Goal: Task Accomplishment & Management: Complete application form

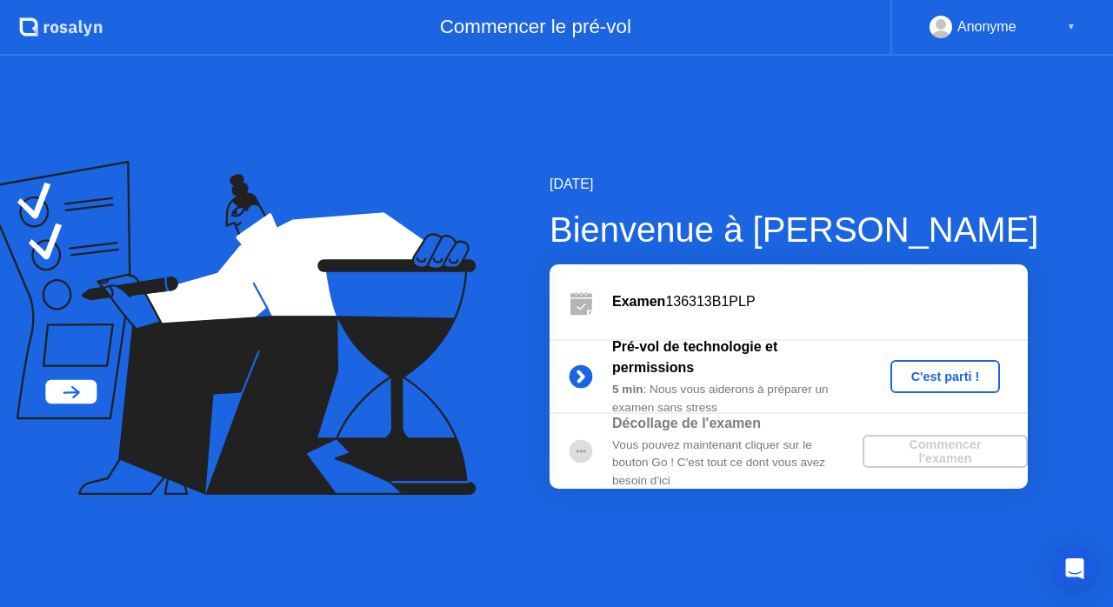
click at [935, 371] on div "C'est parti !" at bounding box center [945, 376] width 97 height 14
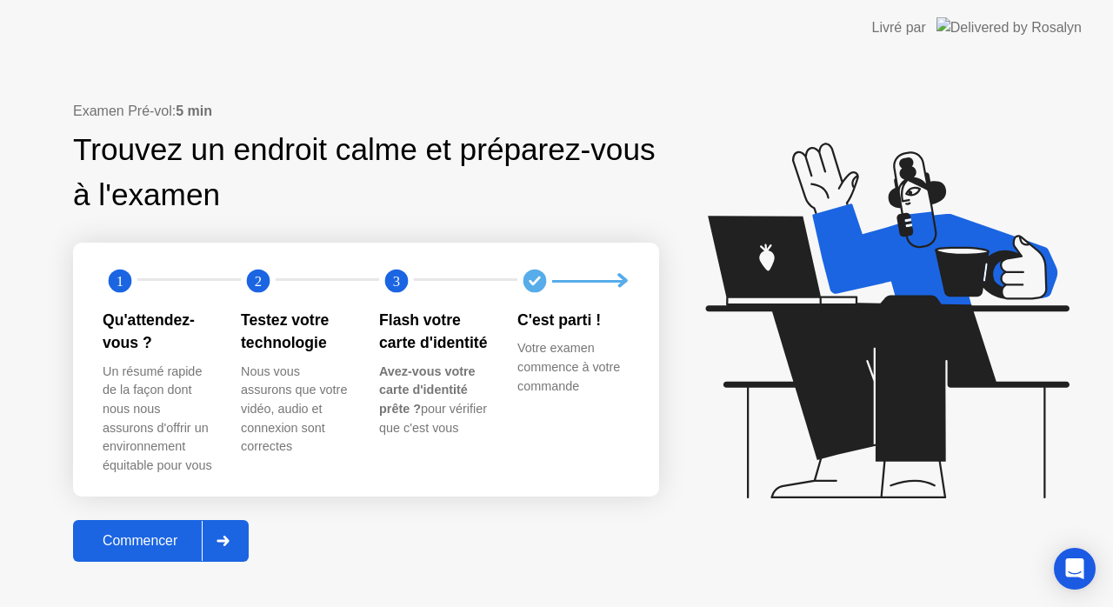
click at [144, 543] on div "Commencer" at bounding box center [139, 541] width 123 height 16
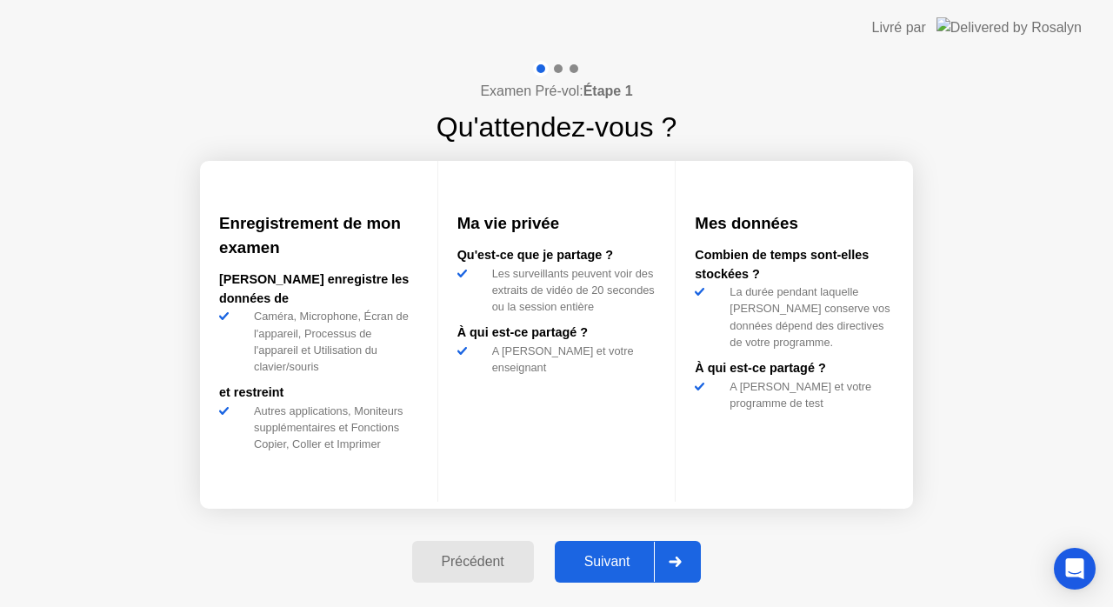
click at [606, 565] on div "Suivant" at bounding box center [607, 562] width 95 height 16
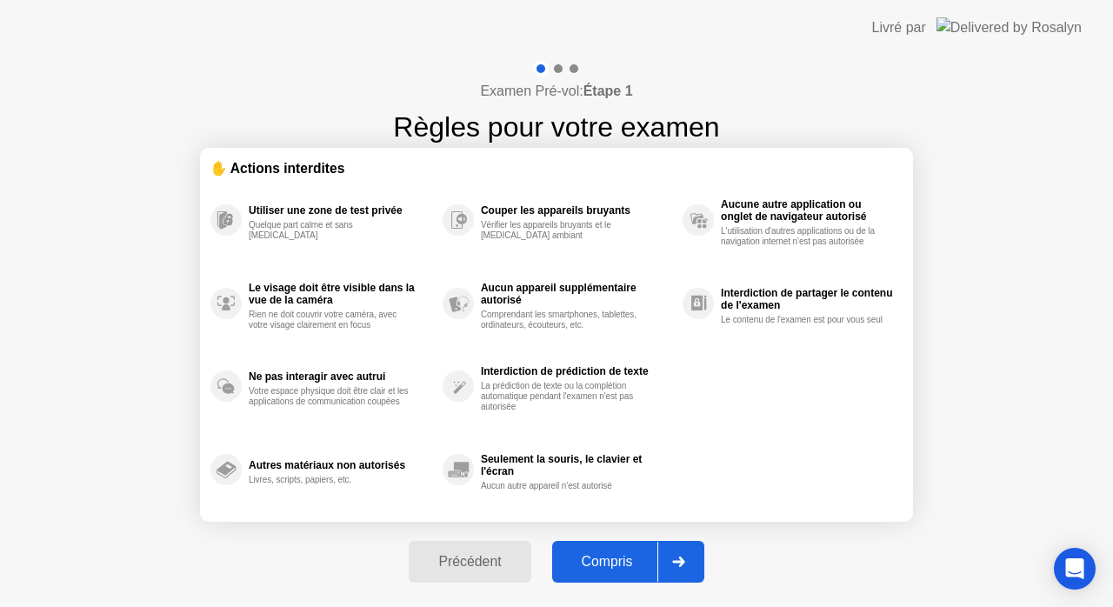
click at [605, 555] on div "Compris" at bounding box center [607, 562] width 100 height 16
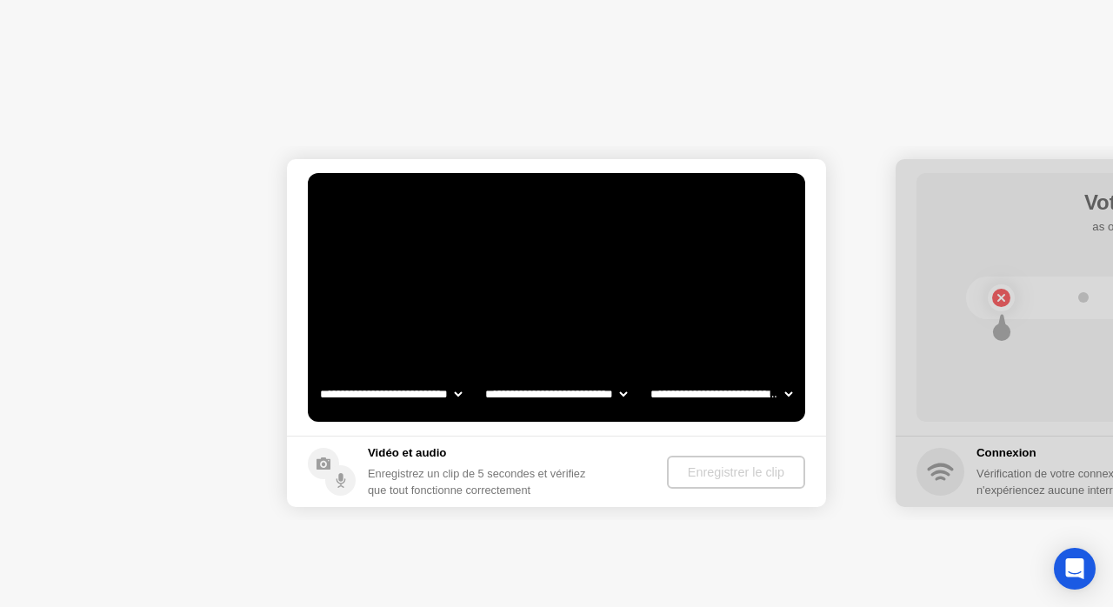
select select "**********"
select select "*******"
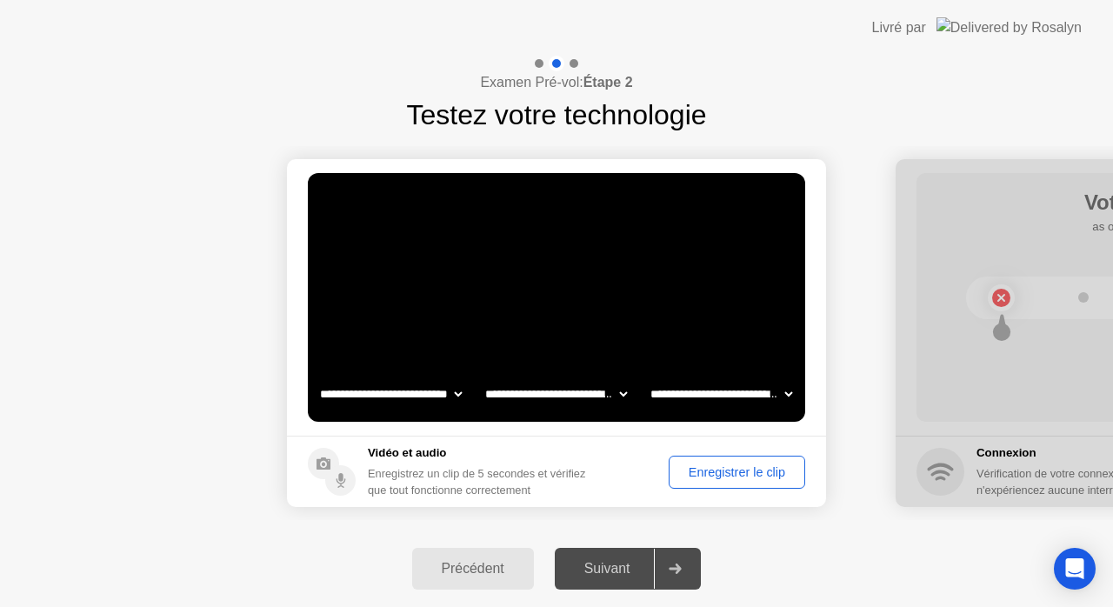
click at [719, 478] on div "Enregistrer le clip" at bounding box center [737, 472] width 124 height 14
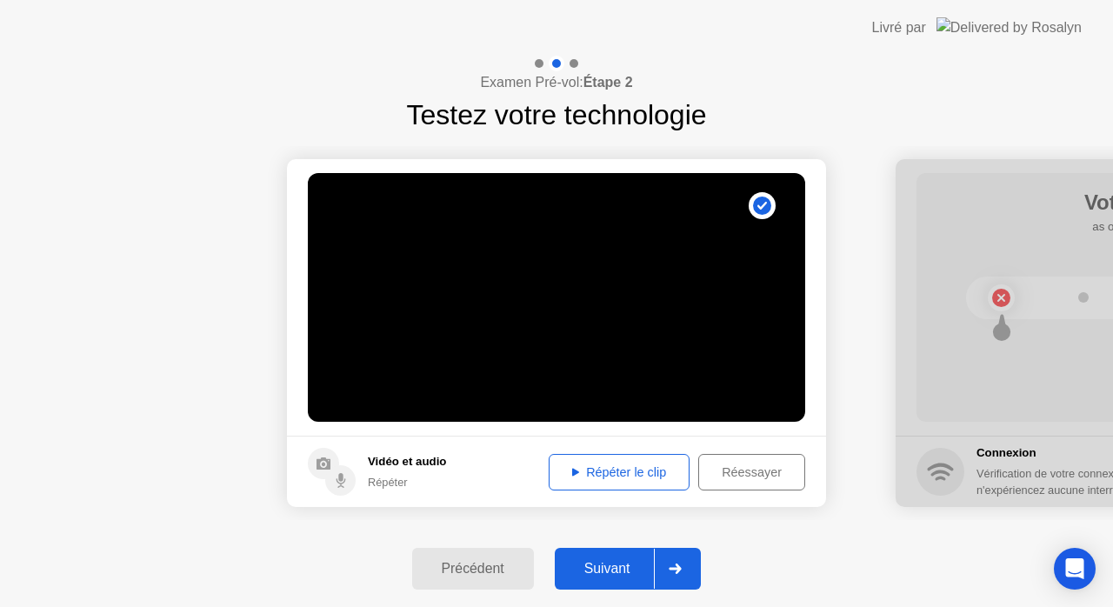
click at [617, 476] on div "Répéter le clip" at bounding box center [619, 472] width 129 height 14
click at [619, 563] on div "Suivant" at bounding box center [607, 569] width 95 height 16
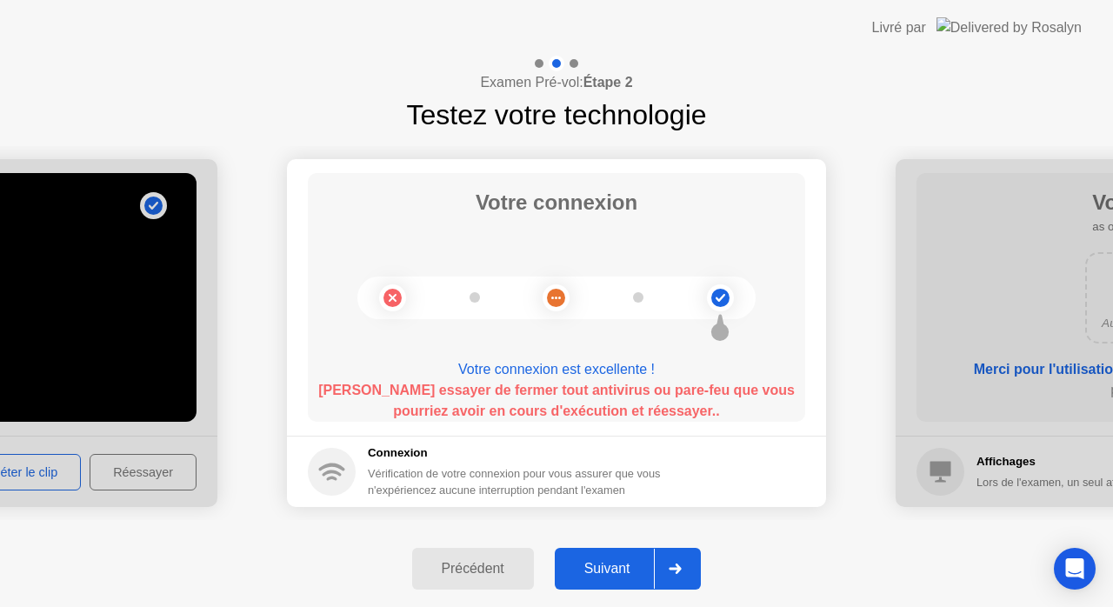
click at [610, 564] on div "Suivant" at bounding box center [607, 569] width 95 height 16
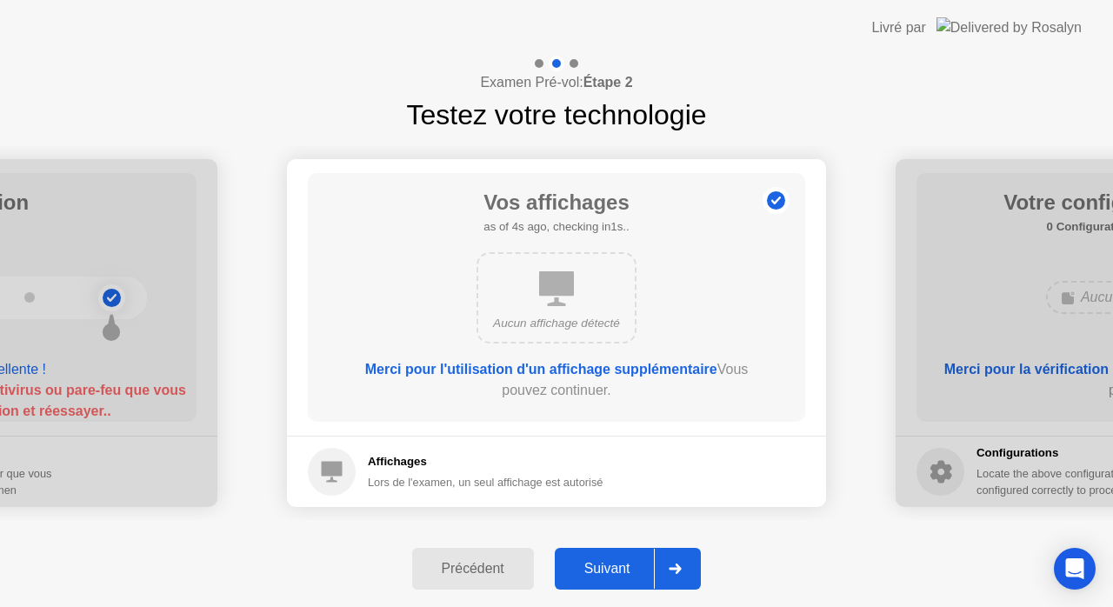
click at [619, 571] on div "Suivant" at bounding box center [607, 569] width 95 height 16
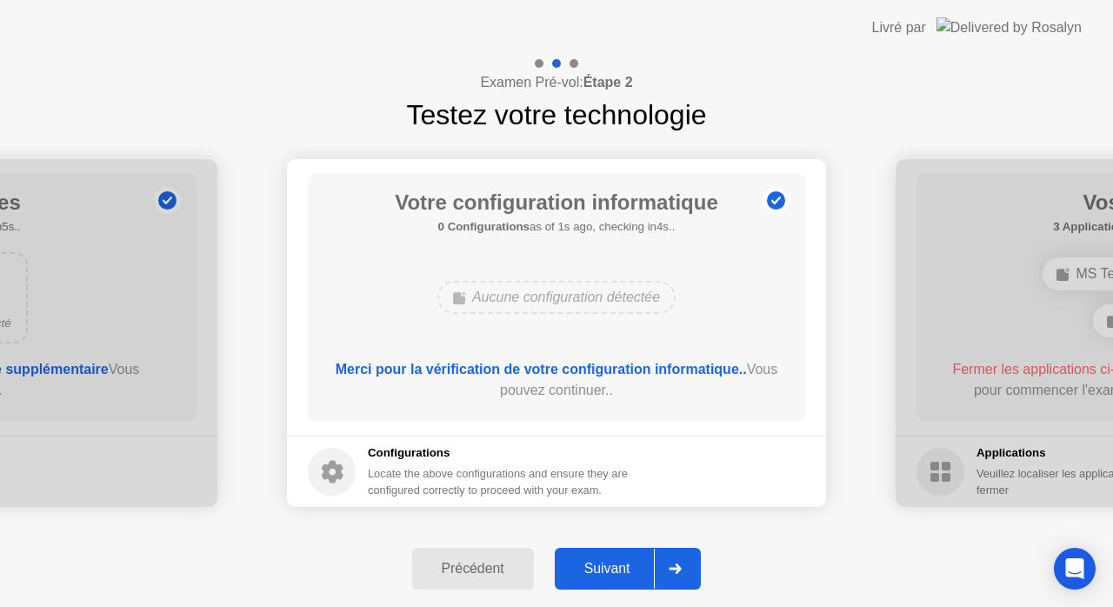
click at [611, 568] on div "Suivant" at bounding box center [607, 569] width 95 height 16
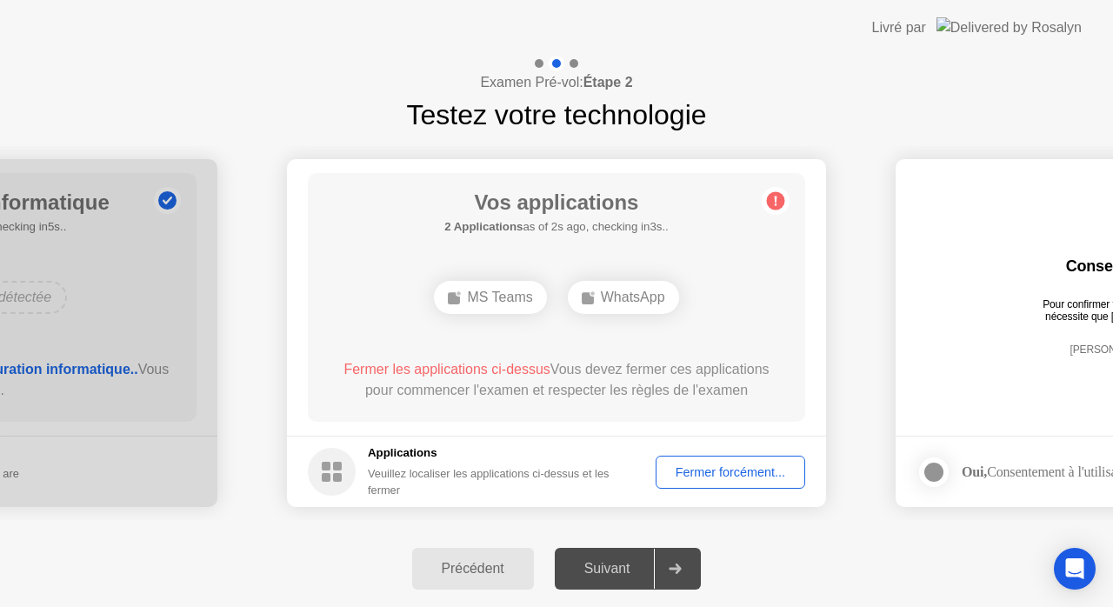
click at [736, 475] on div "Fermer forcément..." at bounding box center [730, 472] width 137 height 14
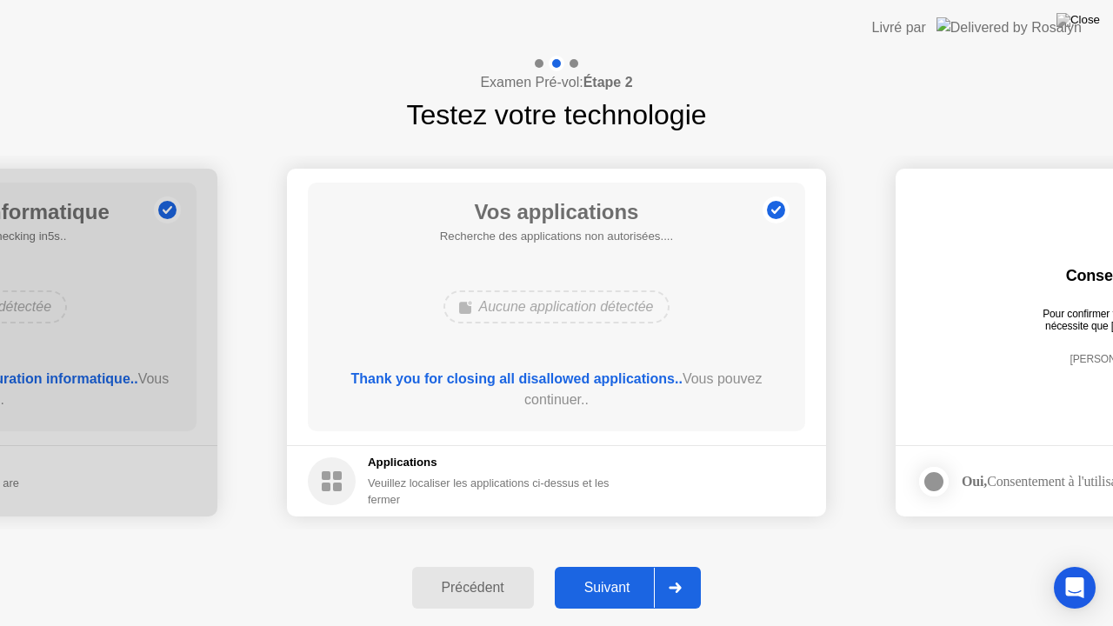
click at [609, 582] on div "Suivant" at bounding box center [607, 588] width 95 height 16
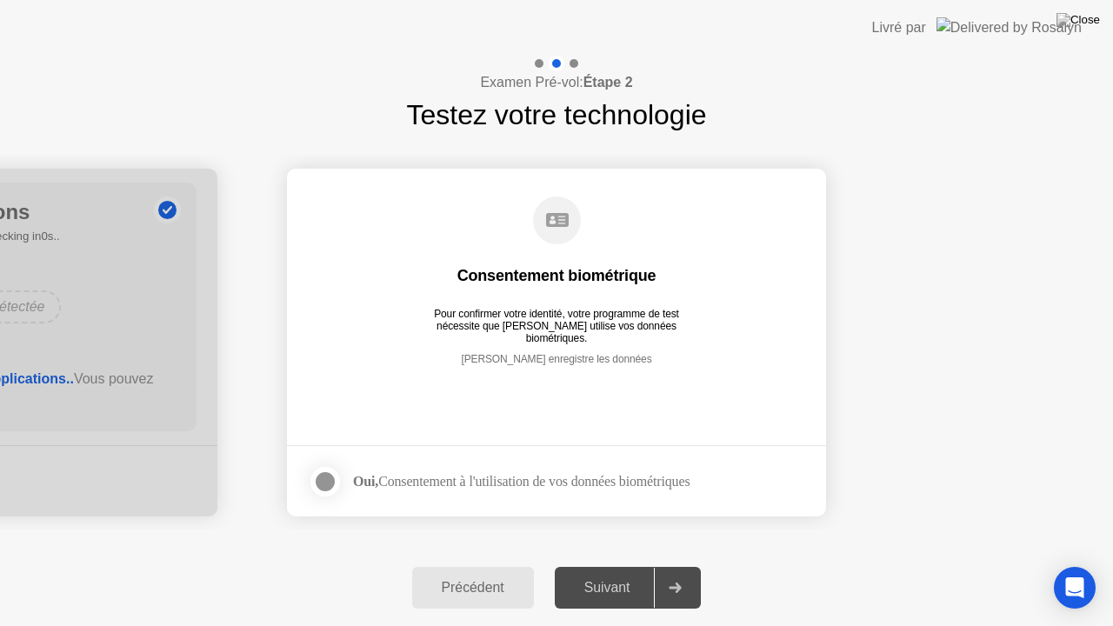
click at [332, 483] on div at bounding box center [325, 481] width 21 height 21
click at [597, 591] on div "Suivant" at bounding box center [607, 588] width 95 height 16
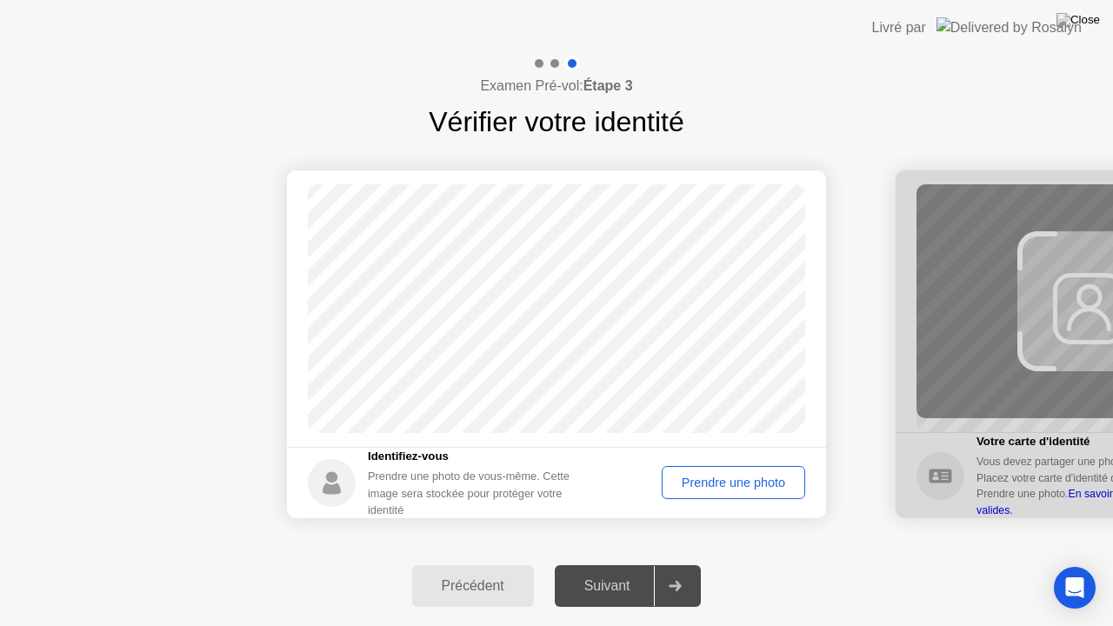
click at [722, 481] on div "Prendre une photo" at bounding box center [733, 483] width 131 height 14
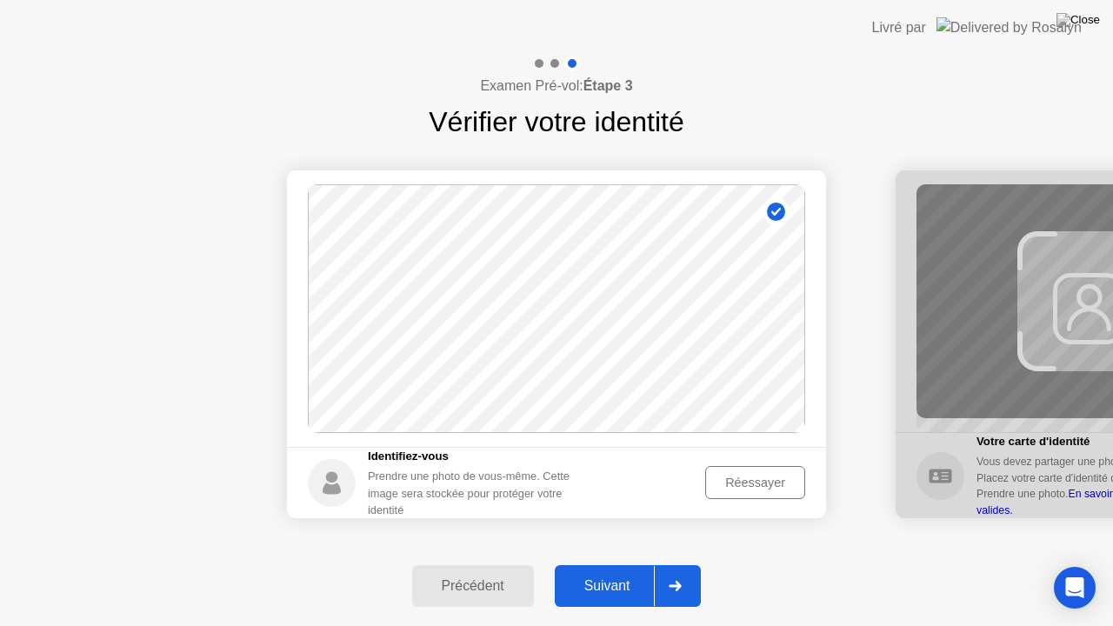
click at [620, 590] on div "Suivant" at bounding box center [607, 586] width 95 height 16
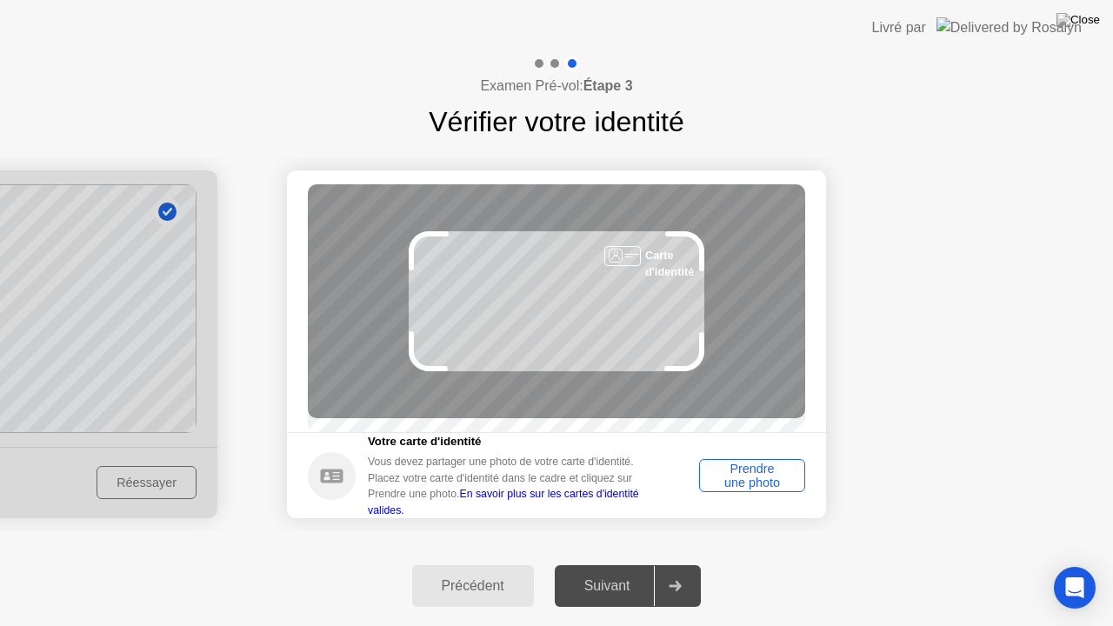
click at [751, 482] on div "Prendre une photo" at bounding box center [752, 476] width 94 height 28
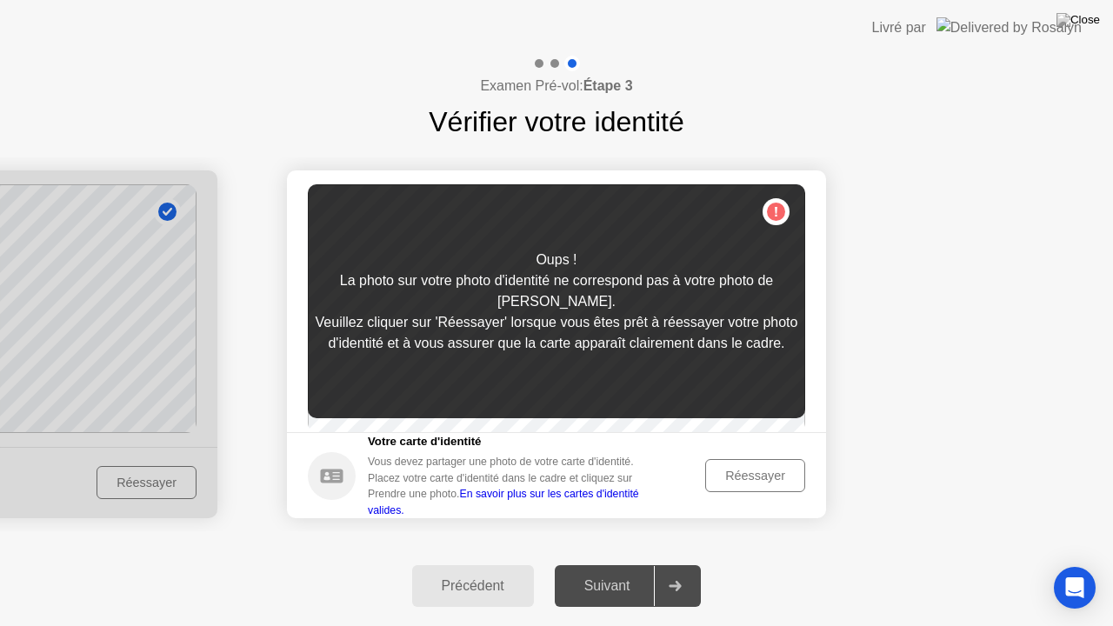
click at [748, 481] on div "Réessayer" at bounding box center [755, 476] width 88 height 14
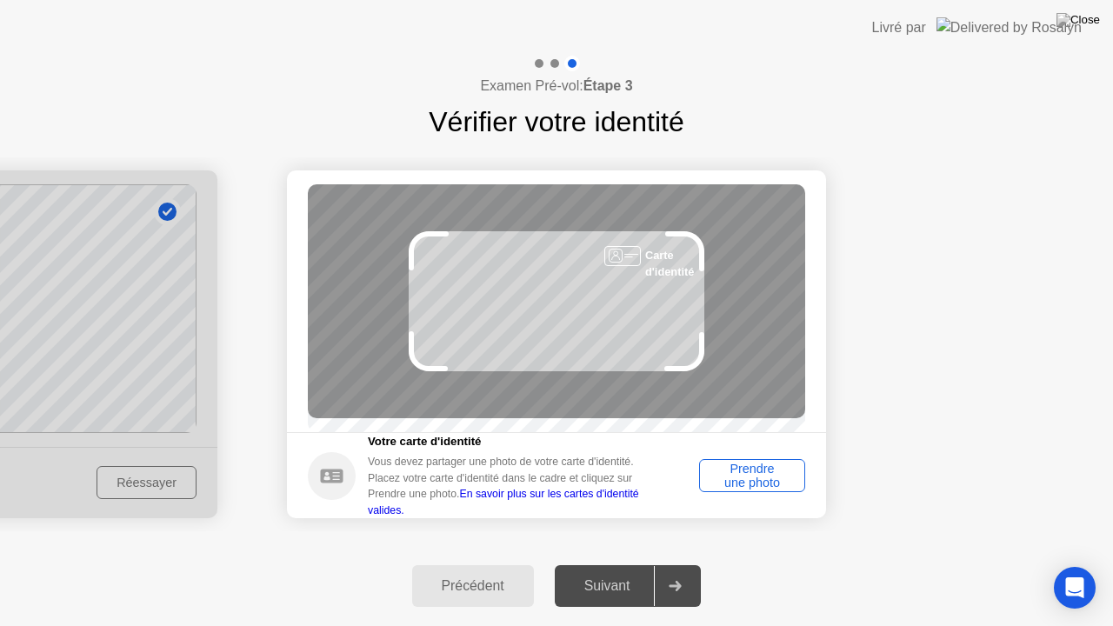
click at [765, 489] on div "Prendre une photo" at bounding box center [752, 476] width 94 height 28
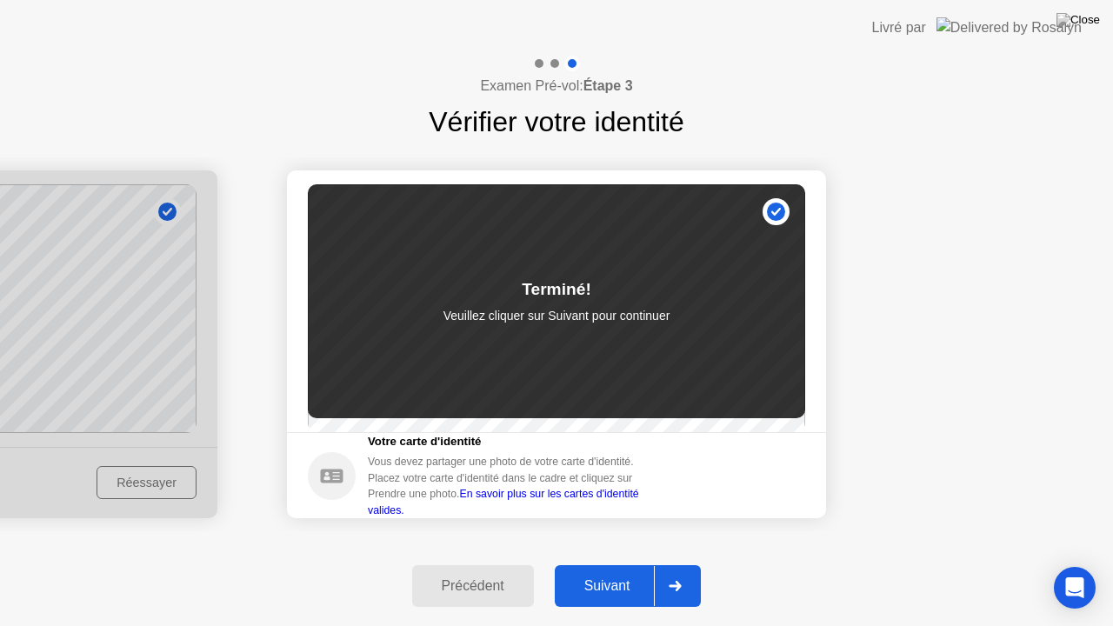
click at [621, 592] on div "Suivant" at bounding box center [607, 586] width 95 height 16
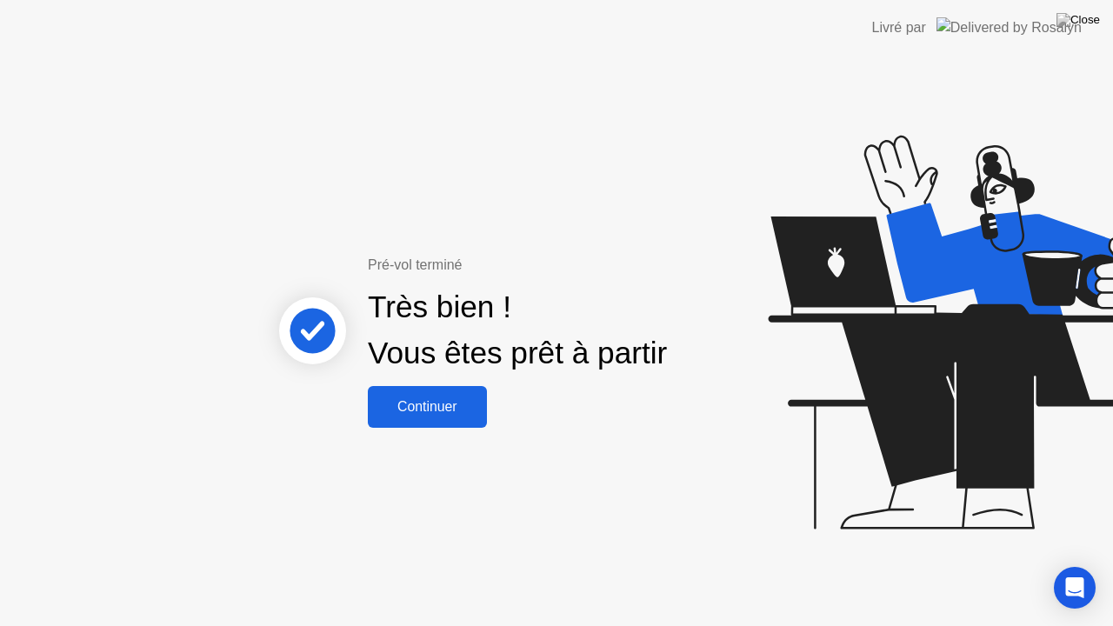
click at [443, 403] on div "Continuer" at bounding box center [427, 407] width 109 height 16
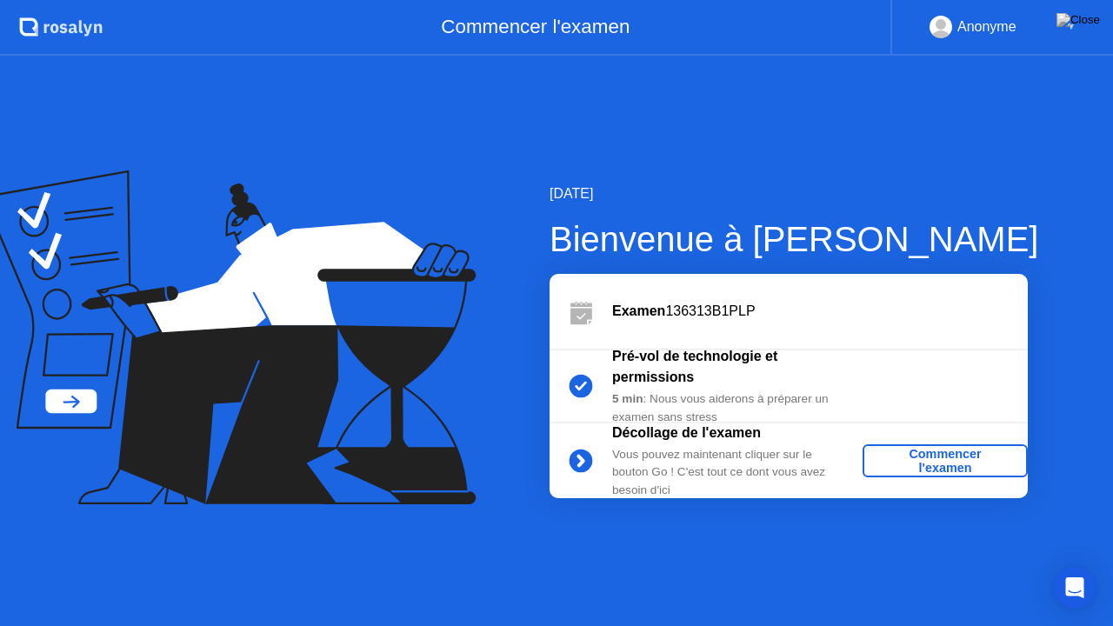
click at [945, 463] on div "Commencer l'examen" at bounding box center [944, 461] width 151 height 28
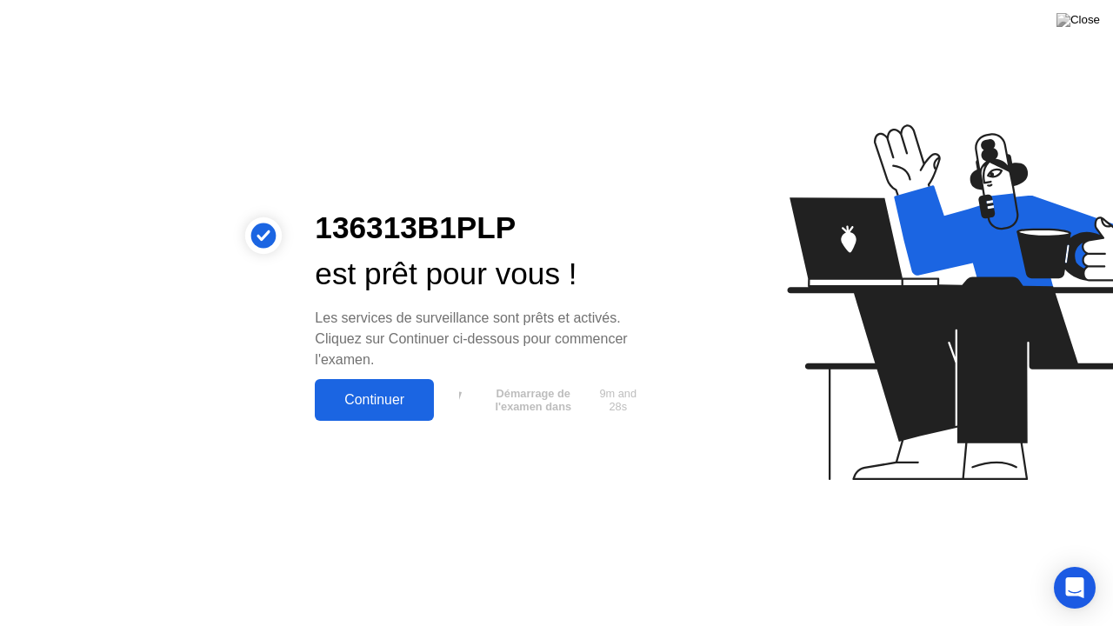
click at [380, 408] on div "Continuer" at bounding box center [374, 400] width 109 height 16
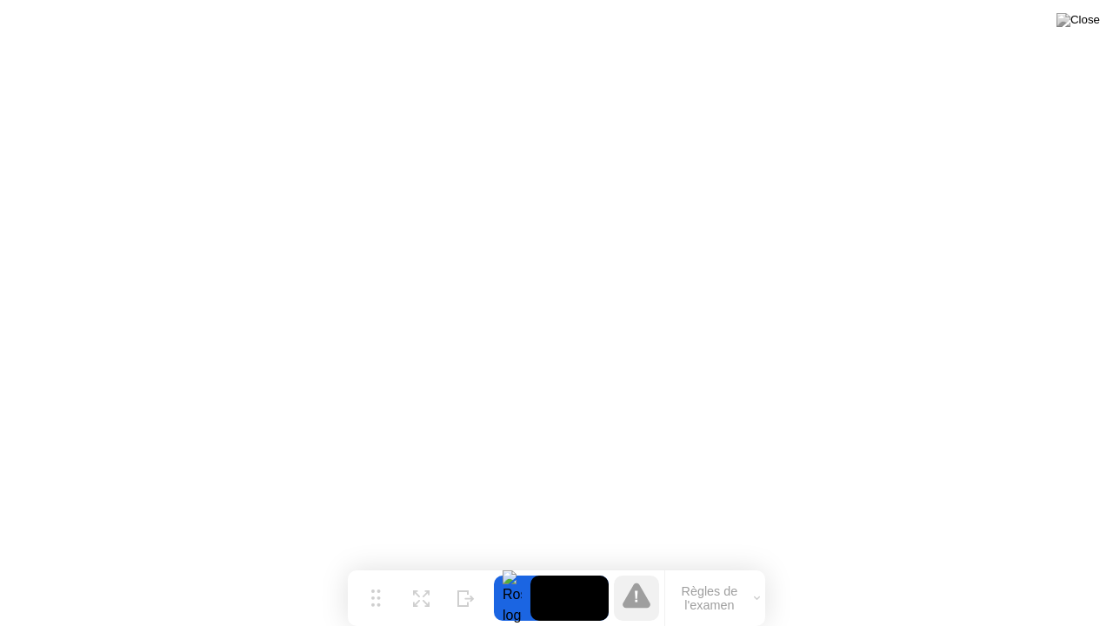
click at [635, 602] on icon at bounding box center [636, 596] width 3 height 11
click at [756, 600] on icon at bounding box center [757, 598] width 6 height 5
